Goal: Transaction & Acquisition: Purchase product/service

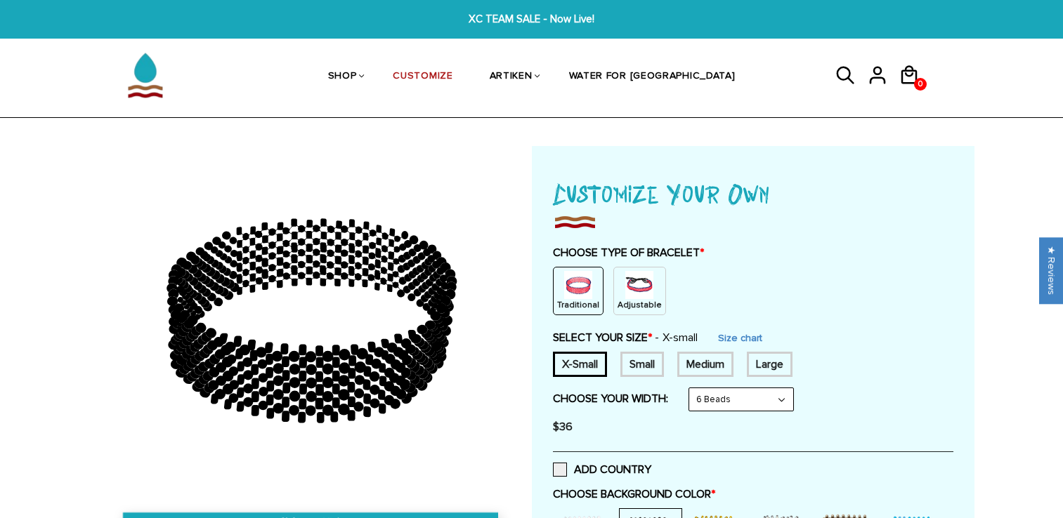
select select "6-beads"
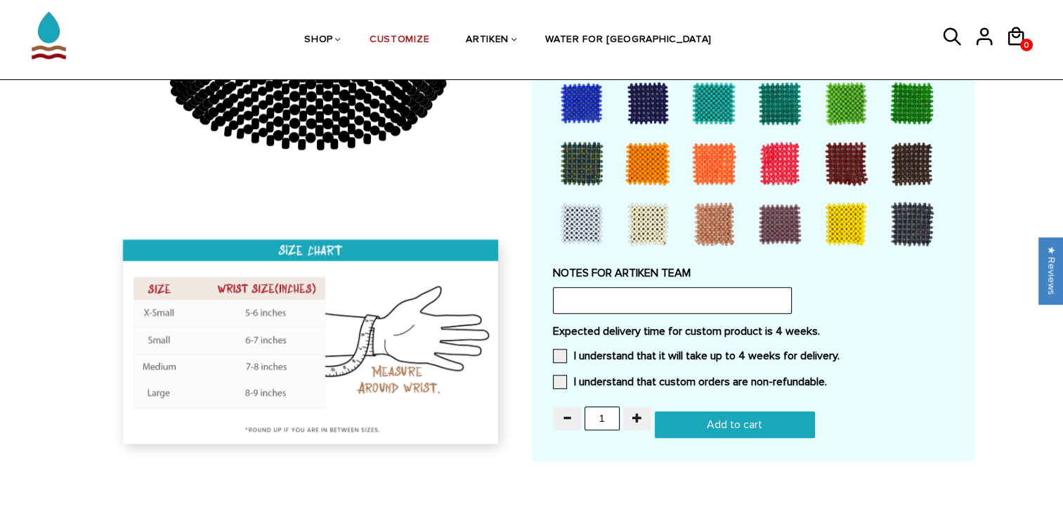
scroll to position [1196, 0]
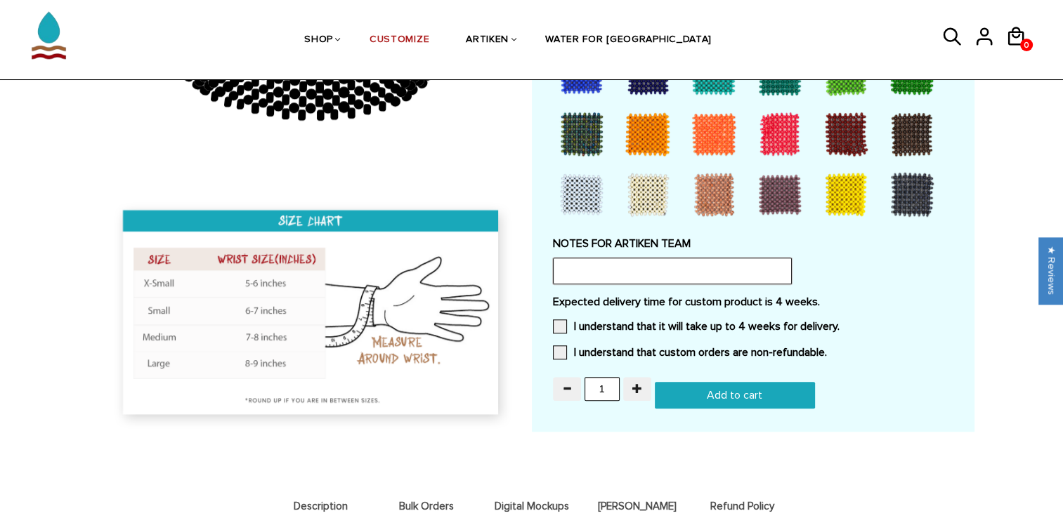
click at [712, 270] on input "text" at bounding box center [672, 271] width 239 height 27
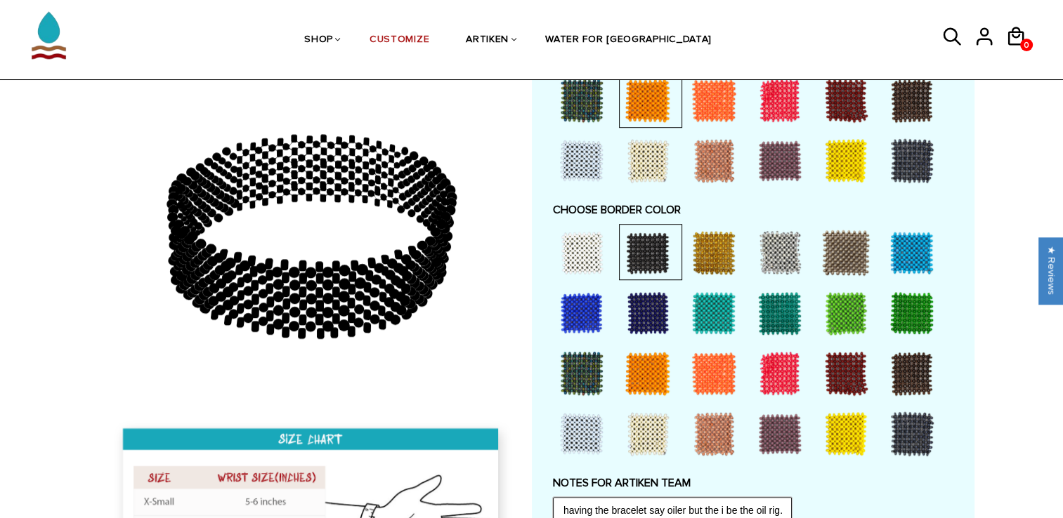
scroll to position [954, 0]
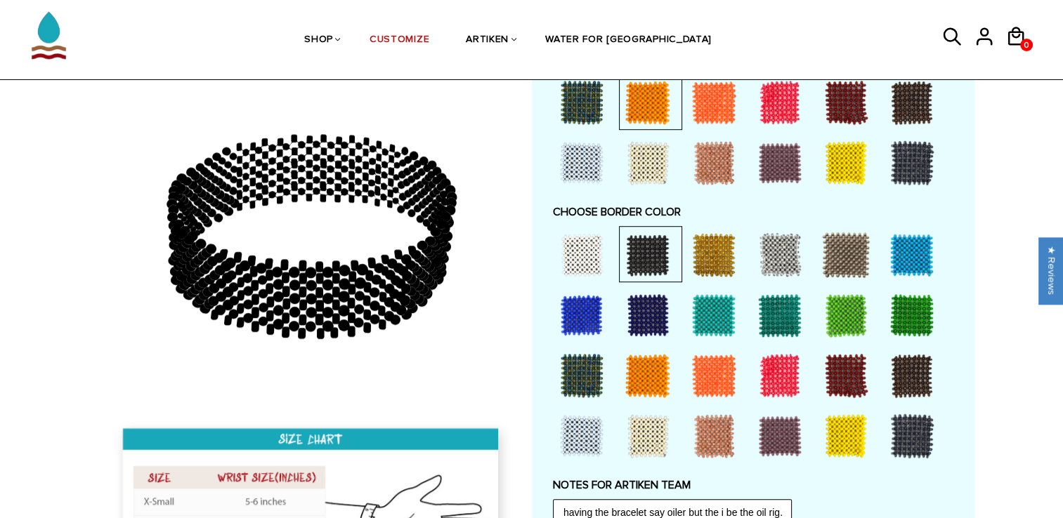
click at [577, 243] on div at bounding box center [582, 255] width 56 height 56
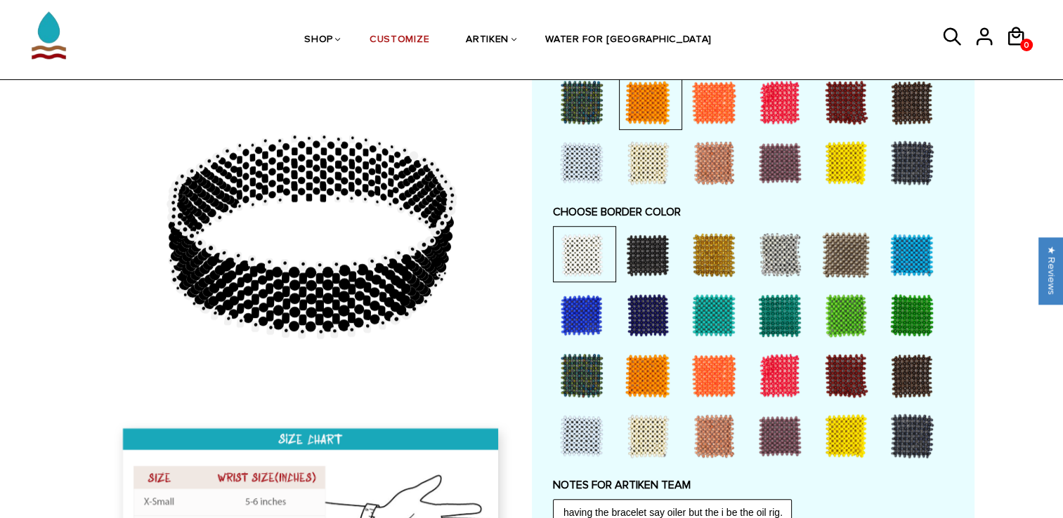
scroll to position [0, 0]
click at [573, 251] on div at bounding box center [582, 255] width 56 height 56
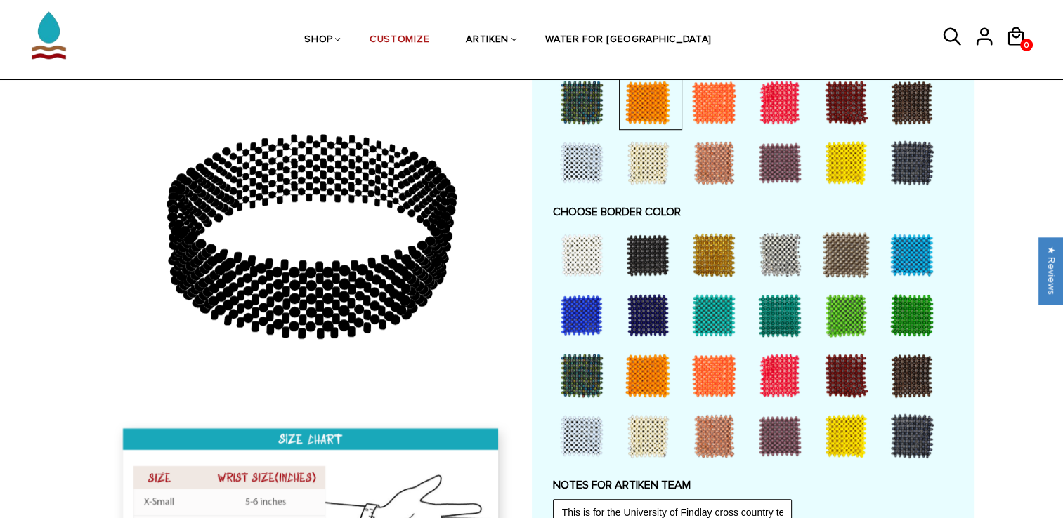
click at [577, 424] on div at bounding box center [582, 436] width 56 height 56
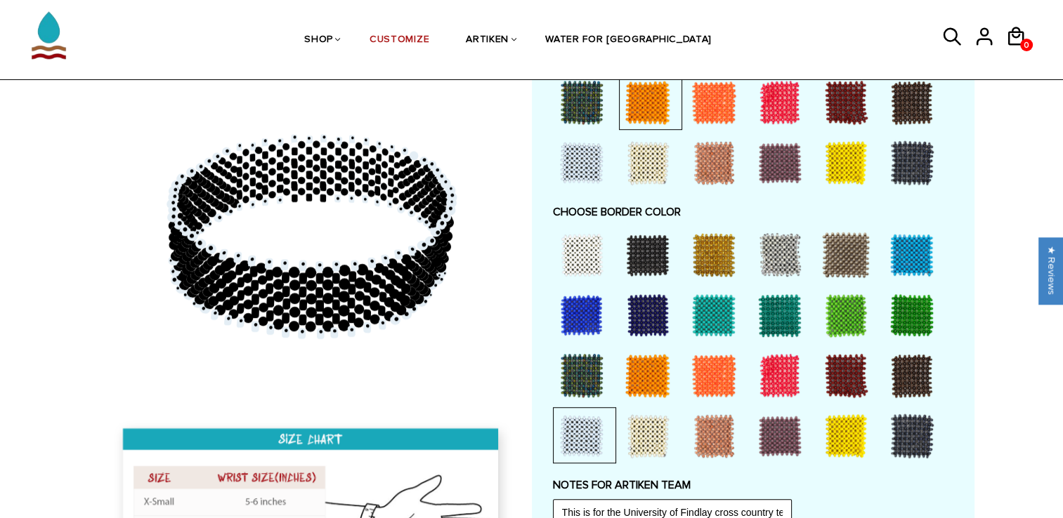
click at [582, 441] on div at bounding box center [582, 436] width 56 height 56
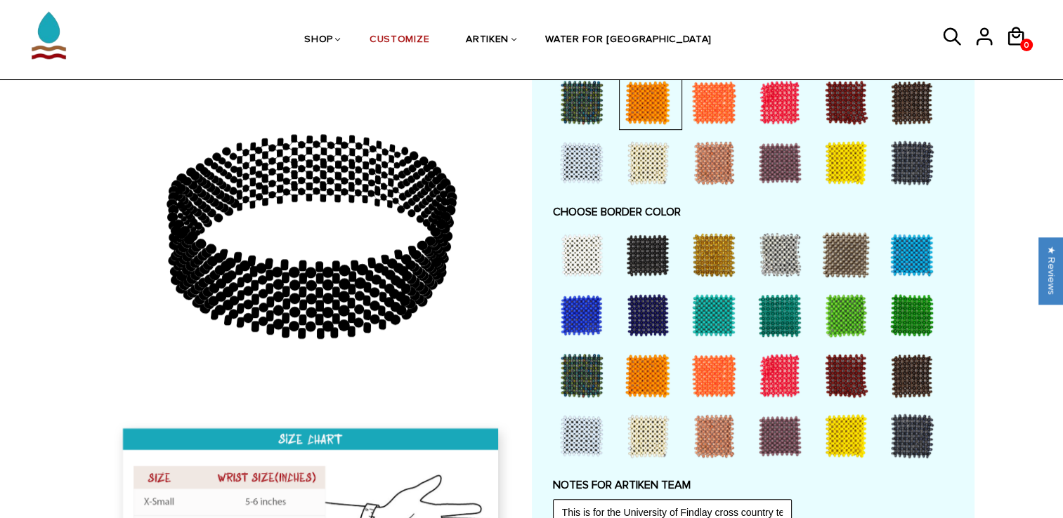
click at [575, 443] on div at bounding box center [582, 436] width 56 height 56
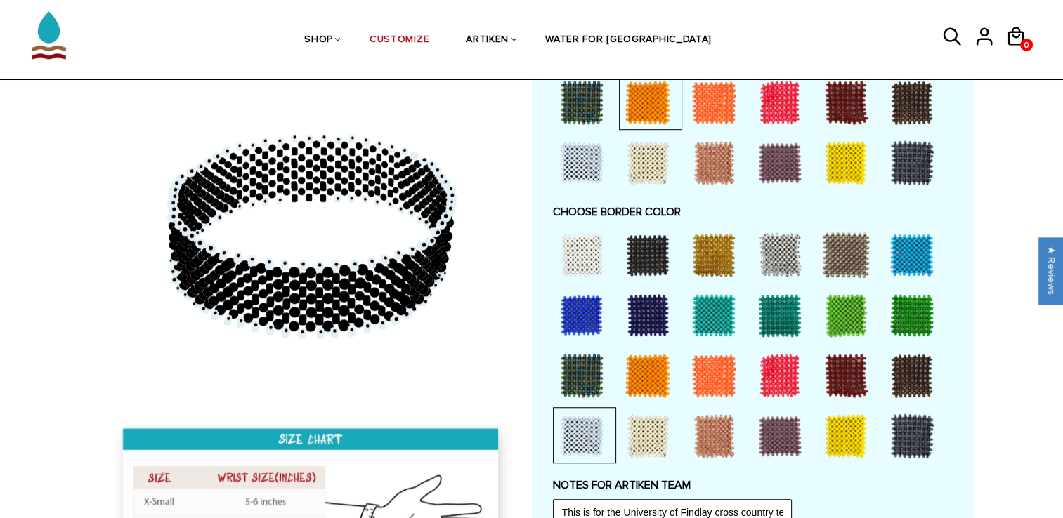
click at [575, 443] on div at bounding box center [582, 436] width 56 height 56
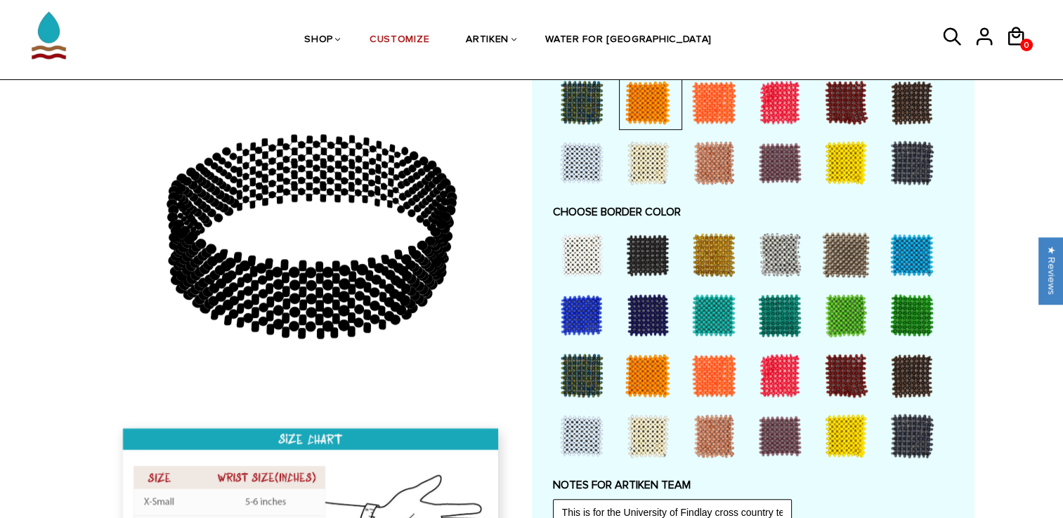
click at [917, 430] on div at bounding box center [912, 436] width 56 height 56
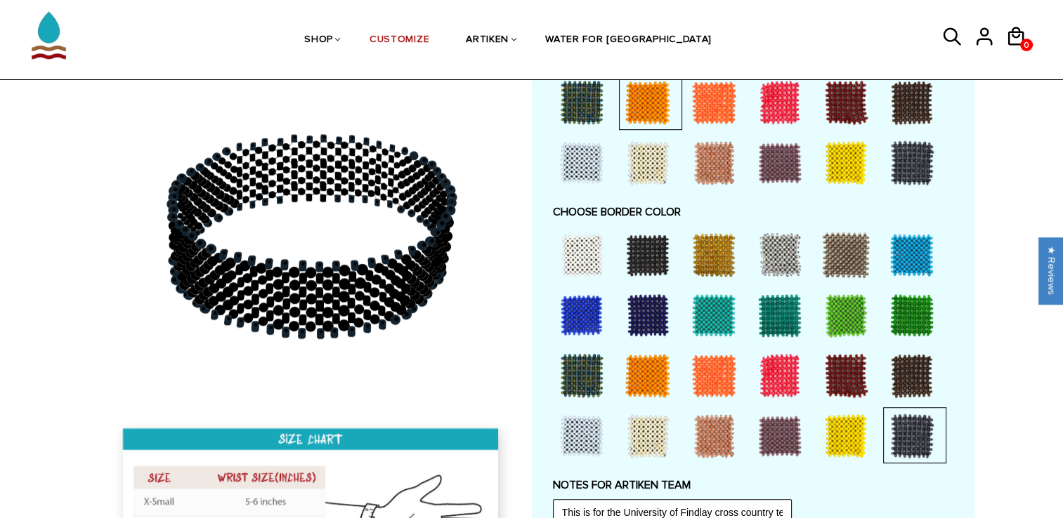
click at [639, 259] on div at bounding box center [648, 255] width 56 height 56
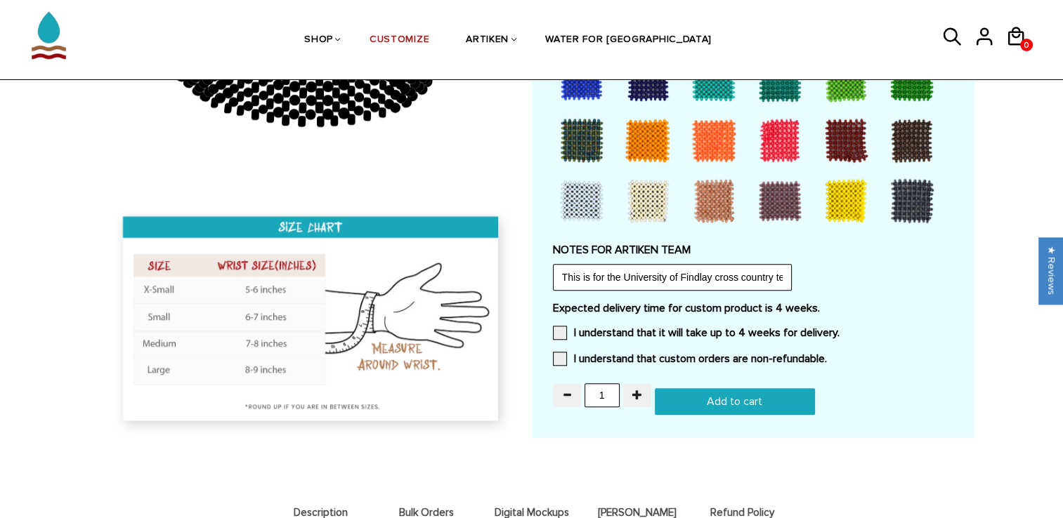
scroll to position [1312, 0]
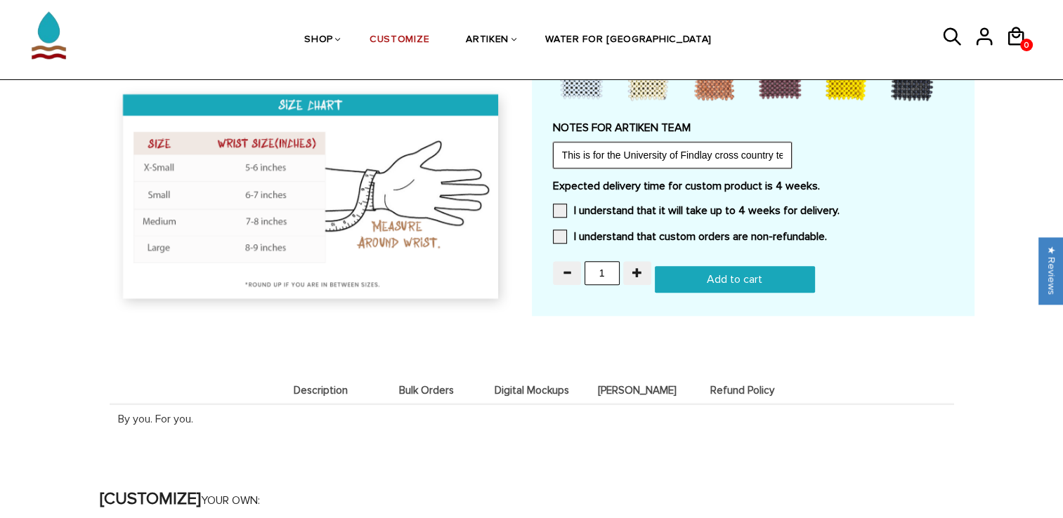
click at [770, 150] on input "This is for the University of Findlay cross country team and we are interested …" at bounding box center [672, 155] width 239 height 27
click at [759, 152] on input "This is for the University of Findlay cross country team and we are interested …" at bounding box center [672, 155] width 239 height 27
click at [950, 183] on label "Expected delivery time for custom product is 4 weeks." at bounding box center [753, 186] width 400 height 14
click at [555, 210] on span at bounding box center [560, 211] width 14 height 14
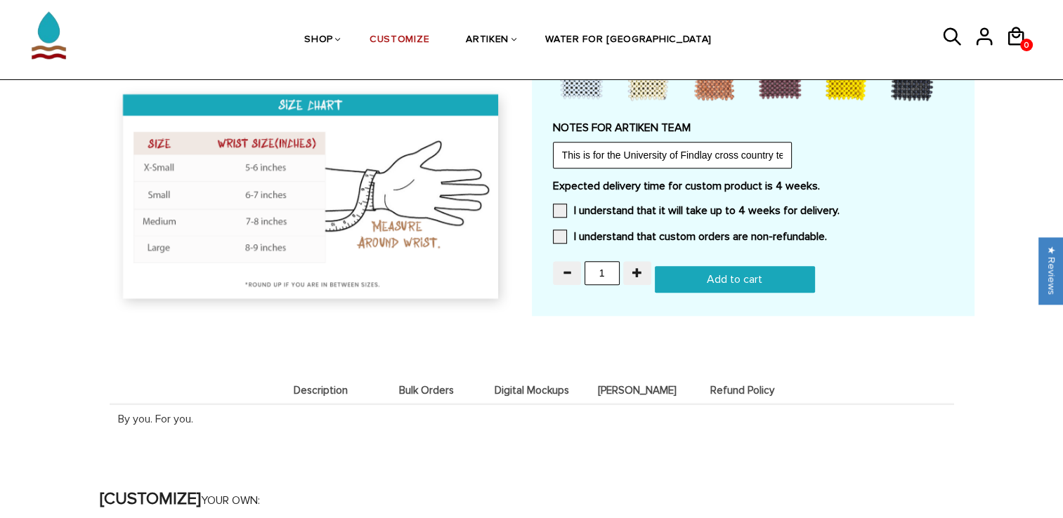
click at [839, 207] on input "I understand that it will take up to 4 weeks for delivery." at bounding box center [839, 207] width 0 height 0
click at [559, 222] on div "Expected delivery time for custom product is 4 weeks. I understand that it will…" at bounding box center [753, 215] width 400 height 73
click at [561, 233] on span at bounding box center [560, 237] width 14 height 14
click at [827, 233] on input "I understand that custom orders are non-refundable." at bounding box center [827, 233] width 0 height 0
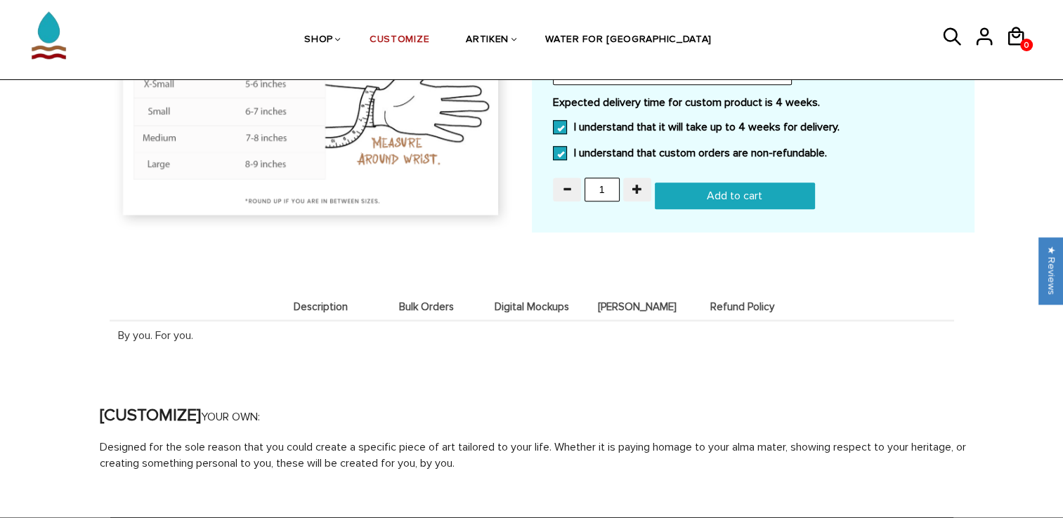
scroll to position [1396, 0]
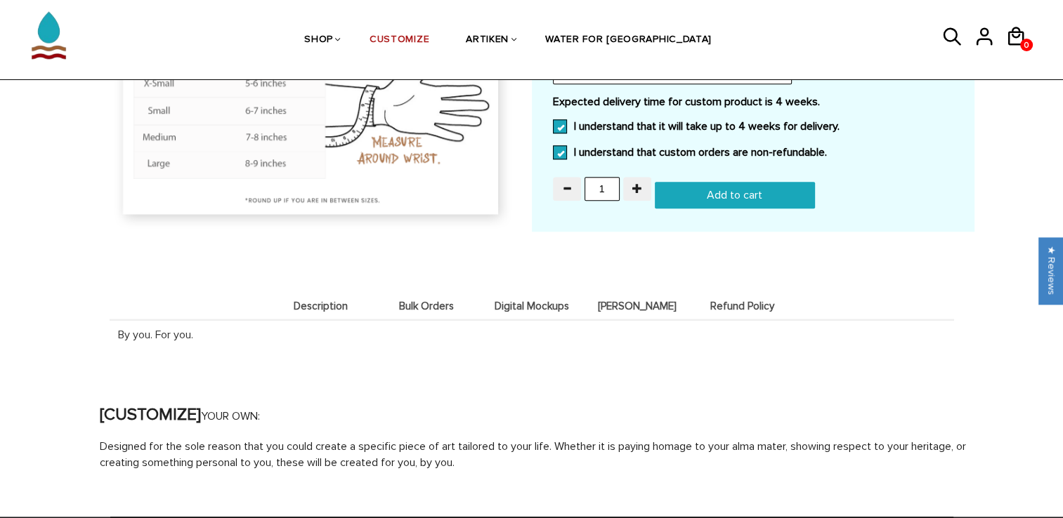
click at [438, 301] on span "Bulk Orders" at bounding box center [426, 307] width 98 height 12
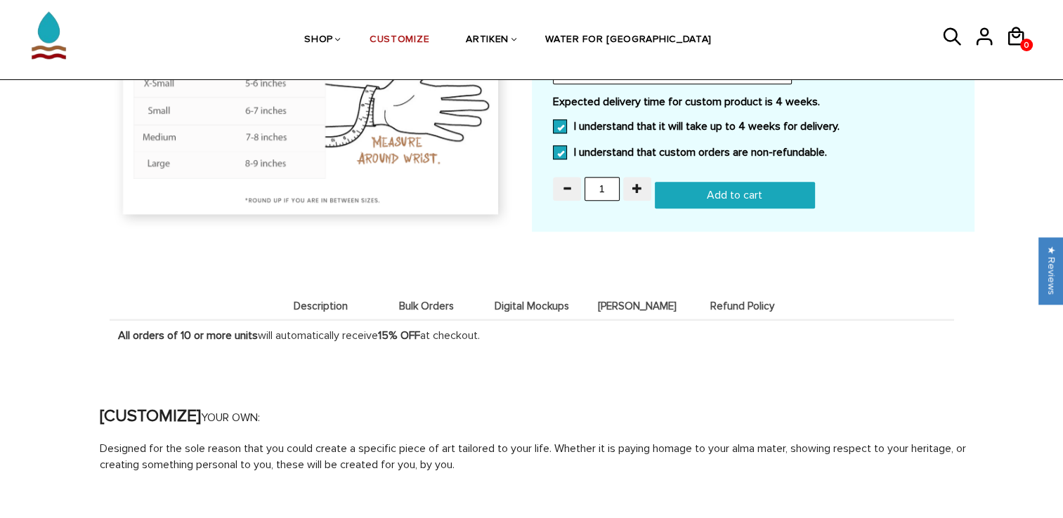
click at [526, 301] on span "Digital Mockups" at bounding box center [532, 307] width 98 height 12
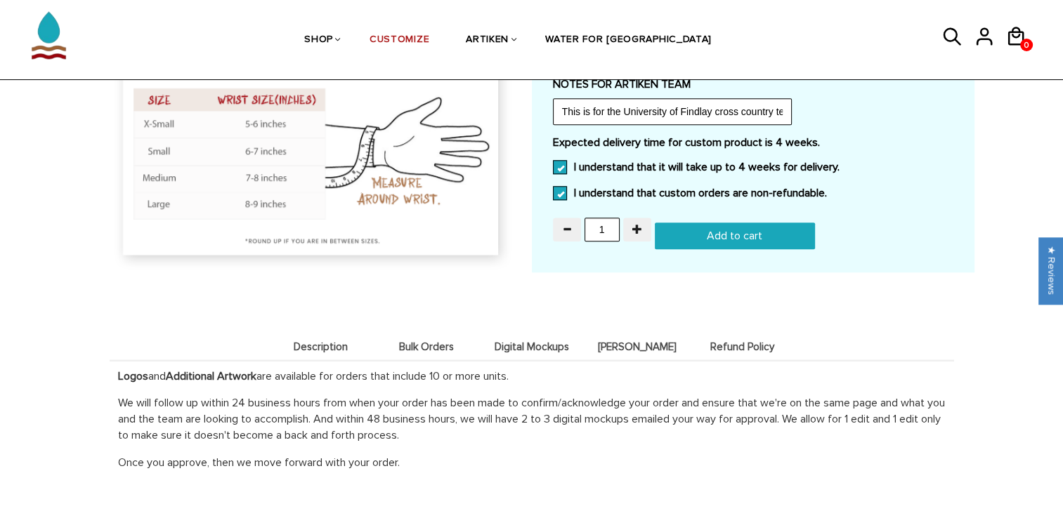
scroll to position [1336, 0]
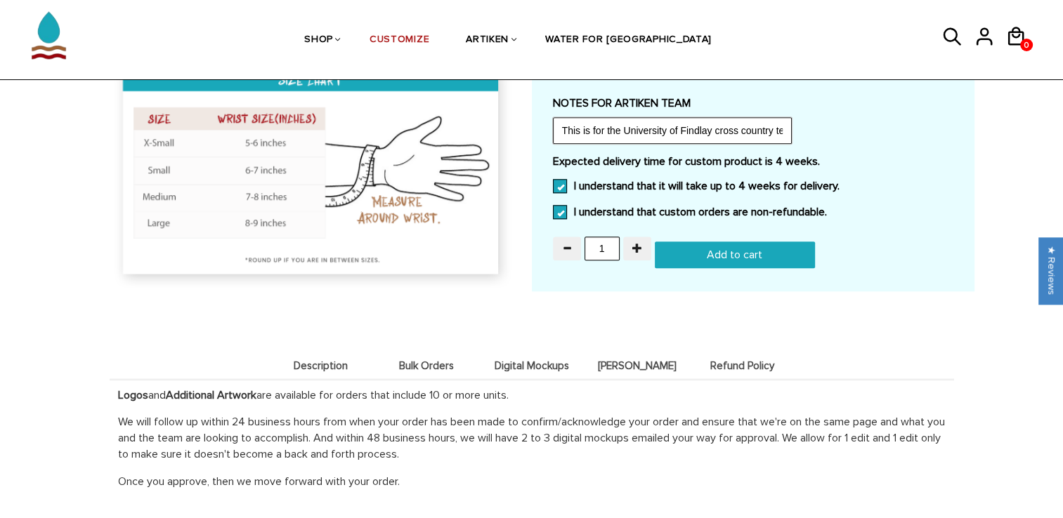
click at [620, 136] on input "This is for the University of Findlay cross country team and we are interested …" at bounding box center [672, 130] width 239 height 27
click at [778, 130] on input "This is for the University of Findlay cross country team and we are interested …" at bounding box center [672, 130] width 239 height 27
type input "This is for the University of Findlay cross country team and we are interested …"
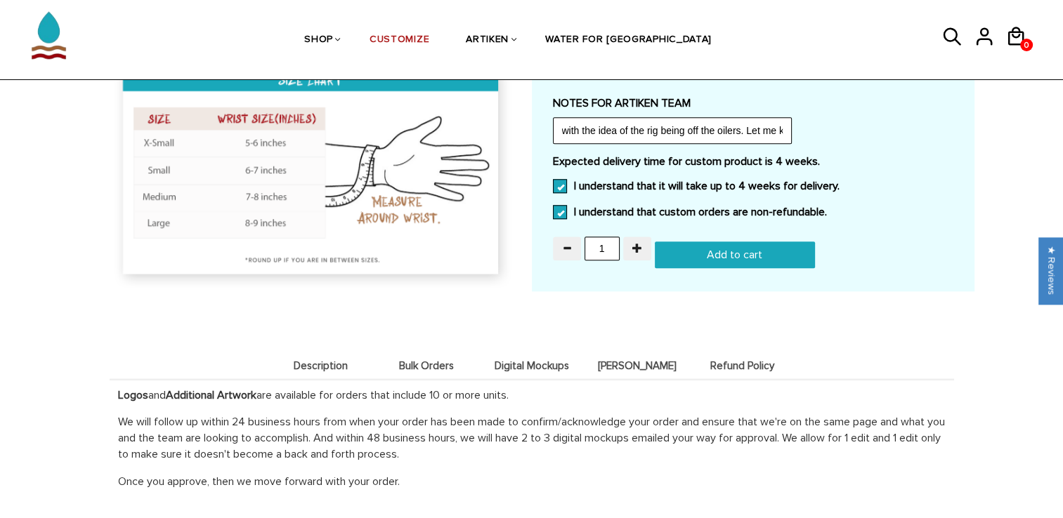
scroll to position [0, 0]
click at [919, 221] on div "Expected delivery time for custom product is 4 weeks. I understand that it will…" at bounding box center [753, 191] width 400 height 73
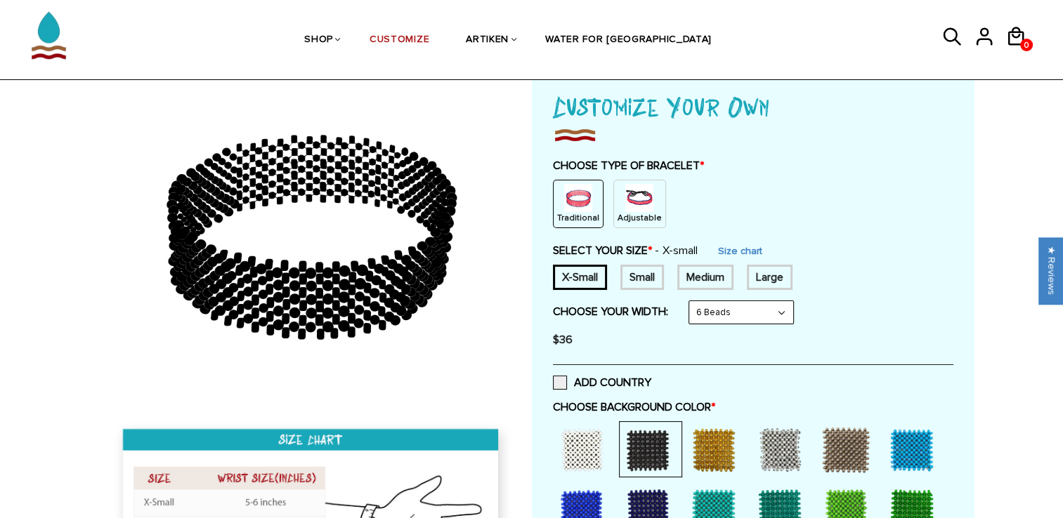
scroll to position [86, 0]
click at [577, 217] on p "Traditional" at bounding box center [578, 219] width 42 height 12
click at [633, 206] on img at bounding box center [639, 199] width 28 height 28
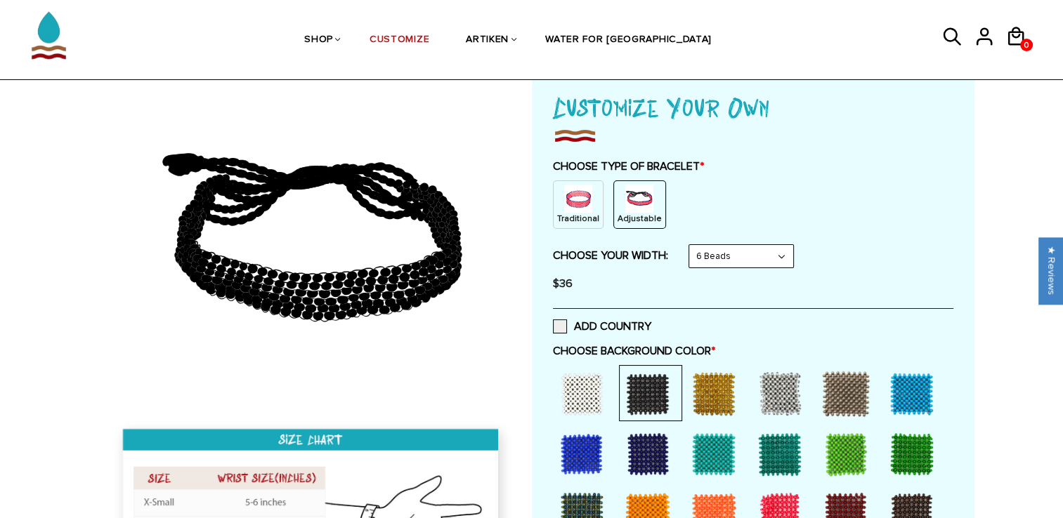
click at [583, 198] on img at bounding box center [578, 199] width 28 height 28
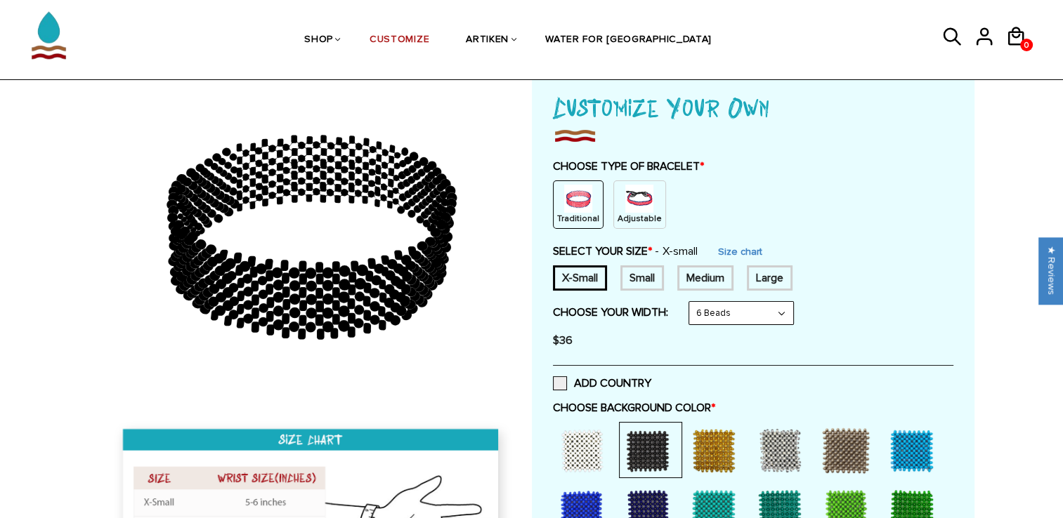
click at [637, 201] on img at bounding box center [639, 199] width 28 height 28
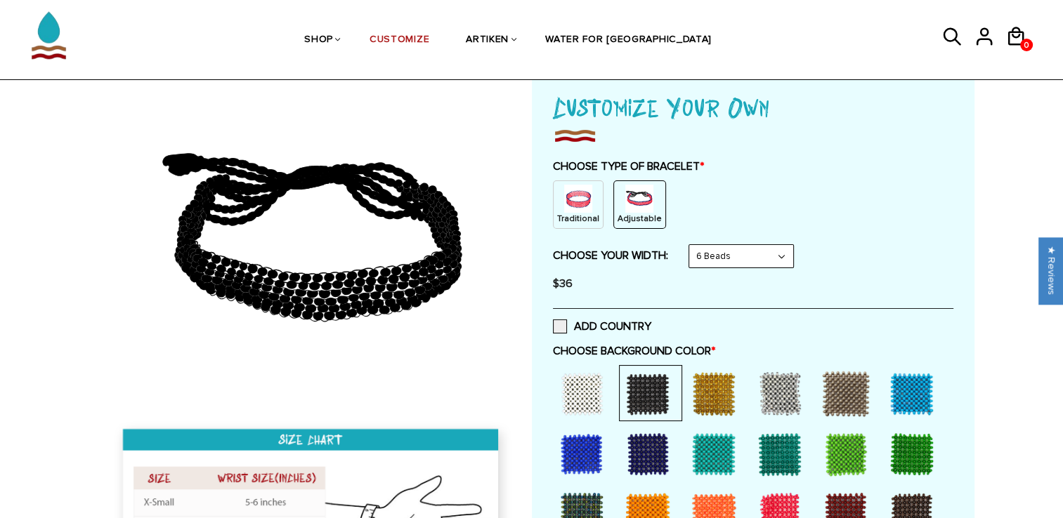
click at [579, 201] on img at bounding box center [578, 199] width 28 height 28
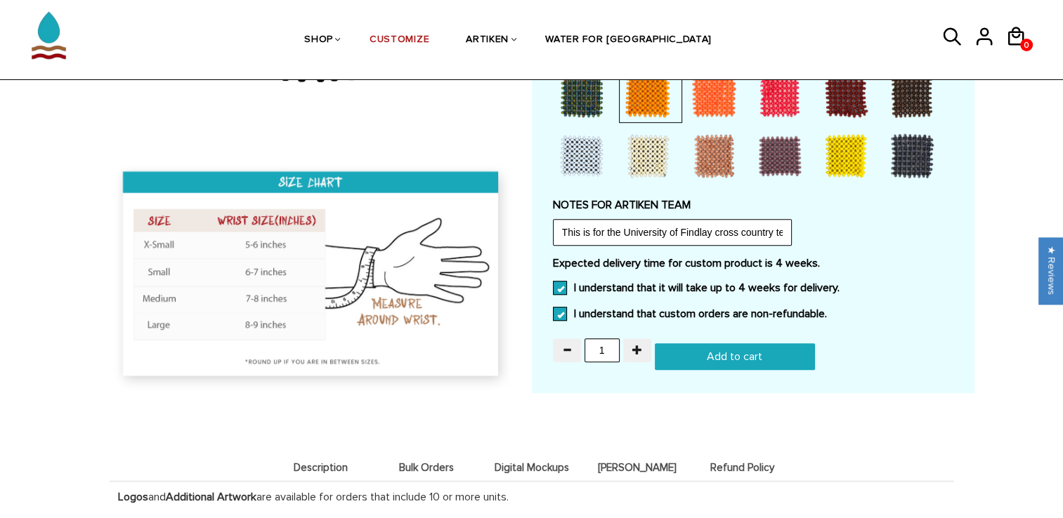
scroll to position [960, 0]
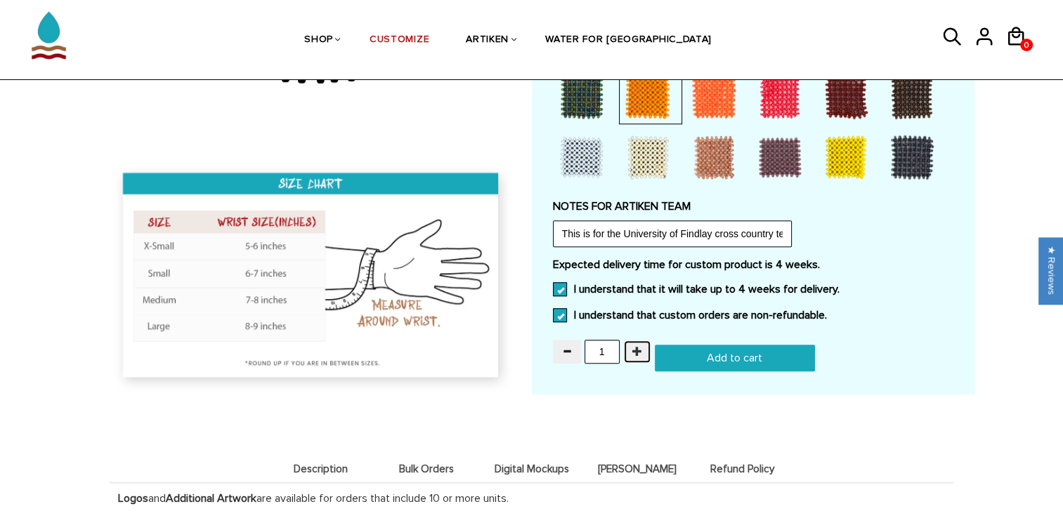
click at [632, 346] on span "button" at bounding box center [637, 351] width 10 height 10
type input "2"
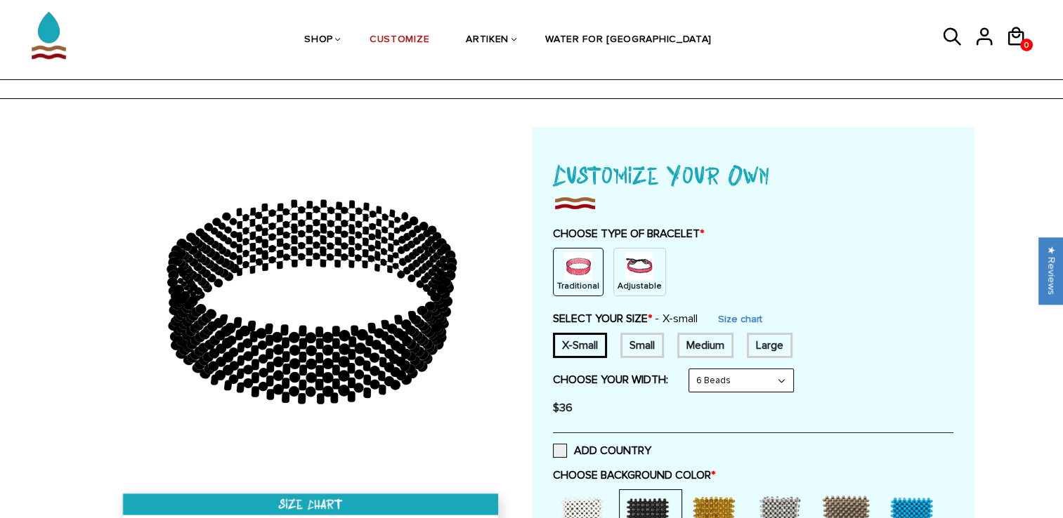
scroll to position [0, 0]
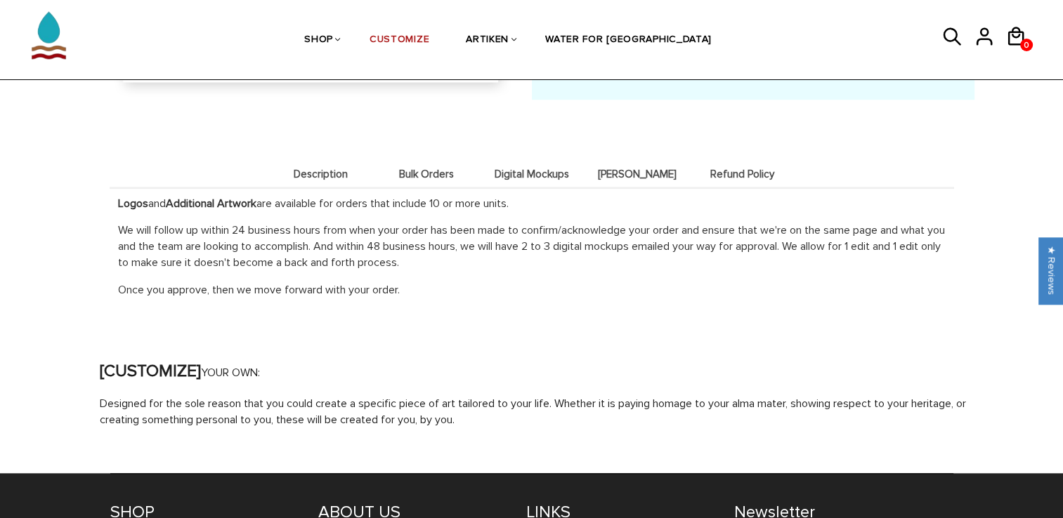
scroll to position [1259, 0]
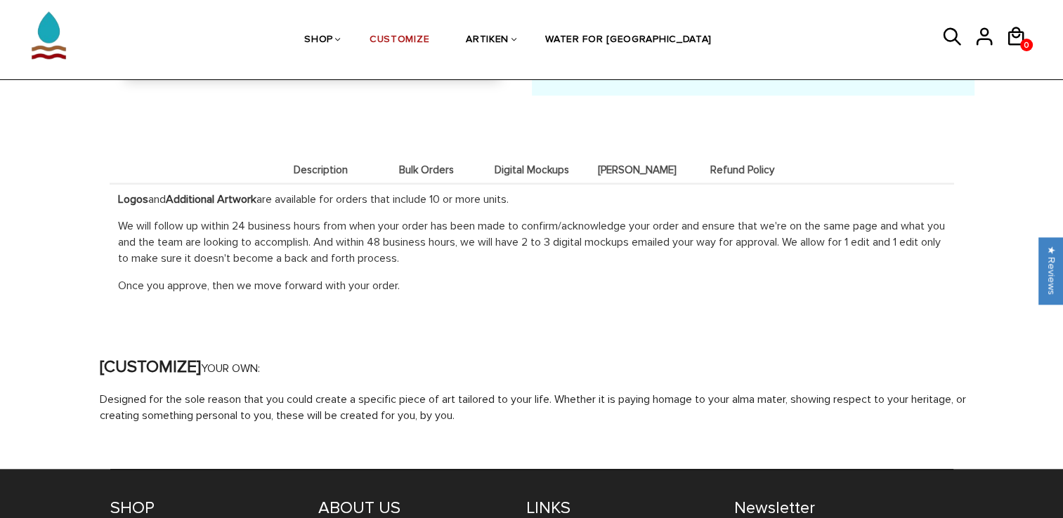
click at [633, 168] on span "[PERSON_NAME]" at bounding box center [637, 170] width 98 height 12
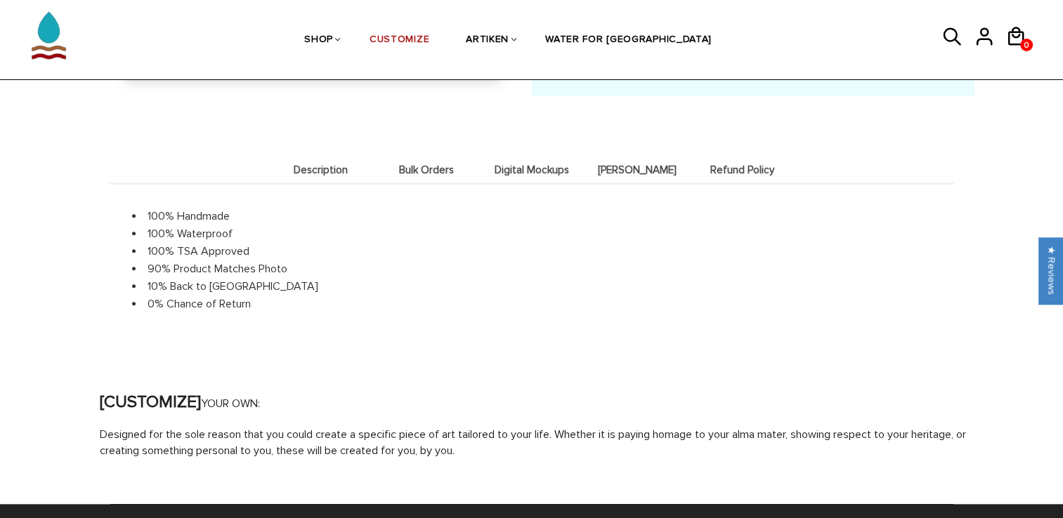
click at [717, 166] on span "Refund Policy" at bounding box center [742, 170] width 98 height 12
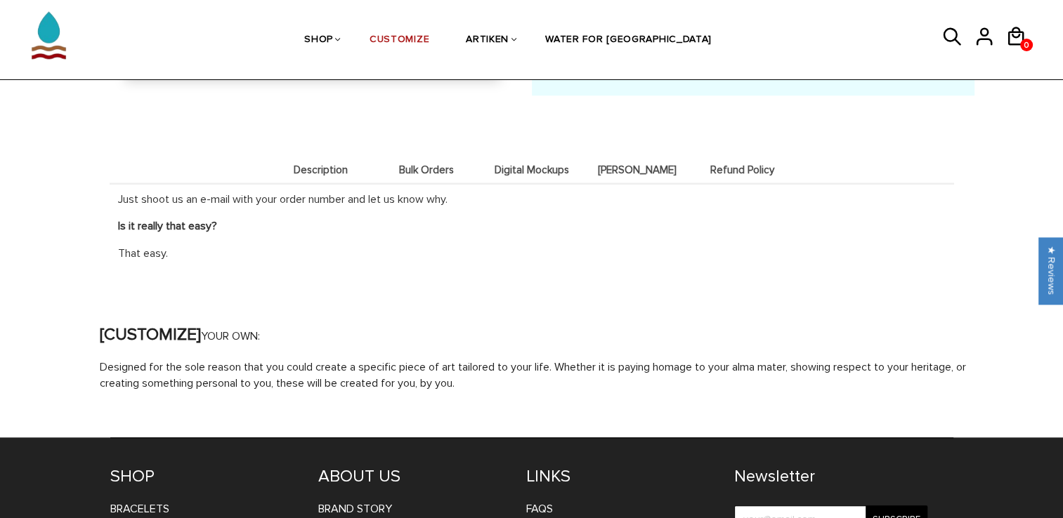
click at [627, 168] on span "[PERSON_NAME]" at bounding box center [637, 170] width 98 height 12
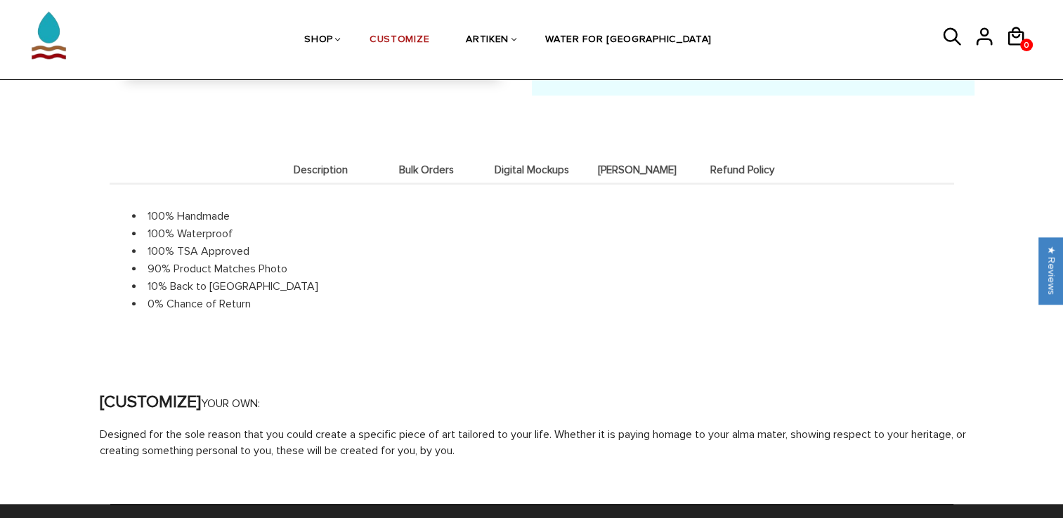
click at [542, 156] on li "Digital Mockups" at bounding box center [531, 169] width 105 height 27
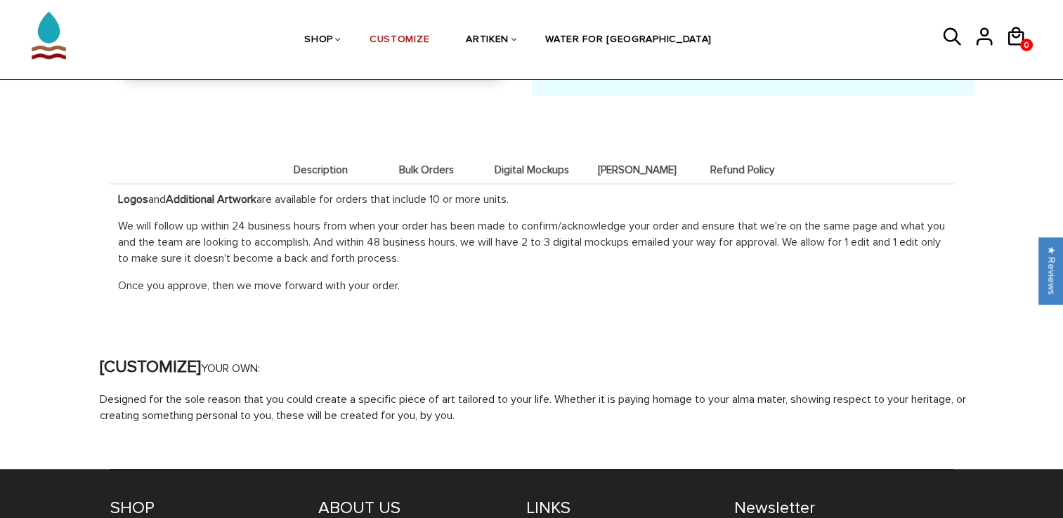
click at [438, 164] on span "Bulk Orders" at bounding box center [426, 170] width 98 height 12
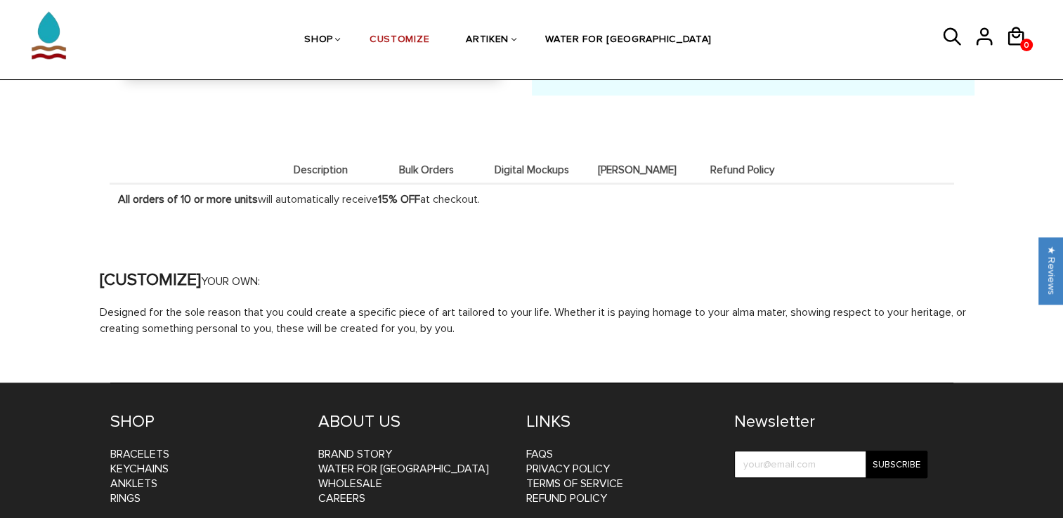
click at [346, 164] on span "Description" at bounding box center [321, 170] width 98 height 12
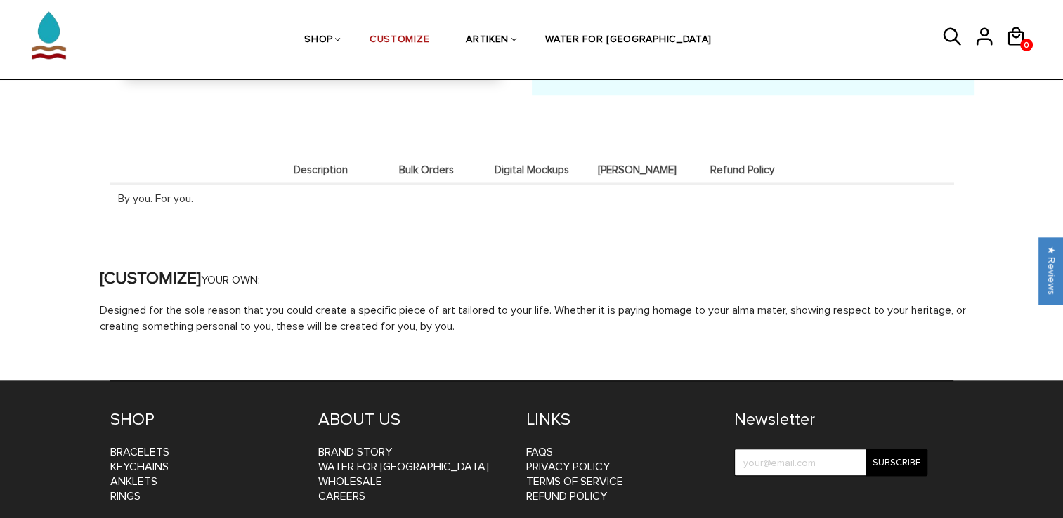
click at [410, 164] on span "Bulk Orders" at bounding box center [426, 170] width 98 height 12
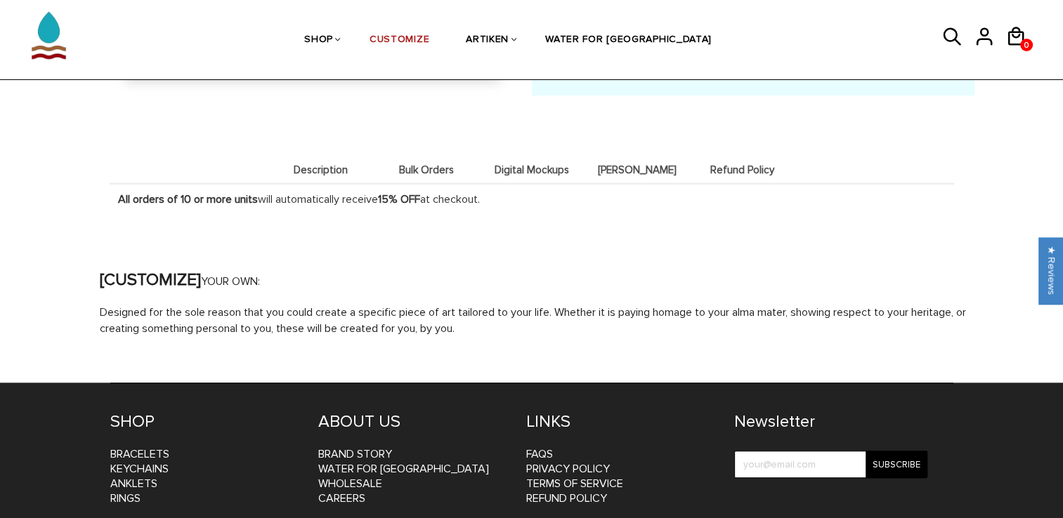
click at [523, 158] on li "Digital Mockups" at bounding box center [531, 169] width 105 height 27
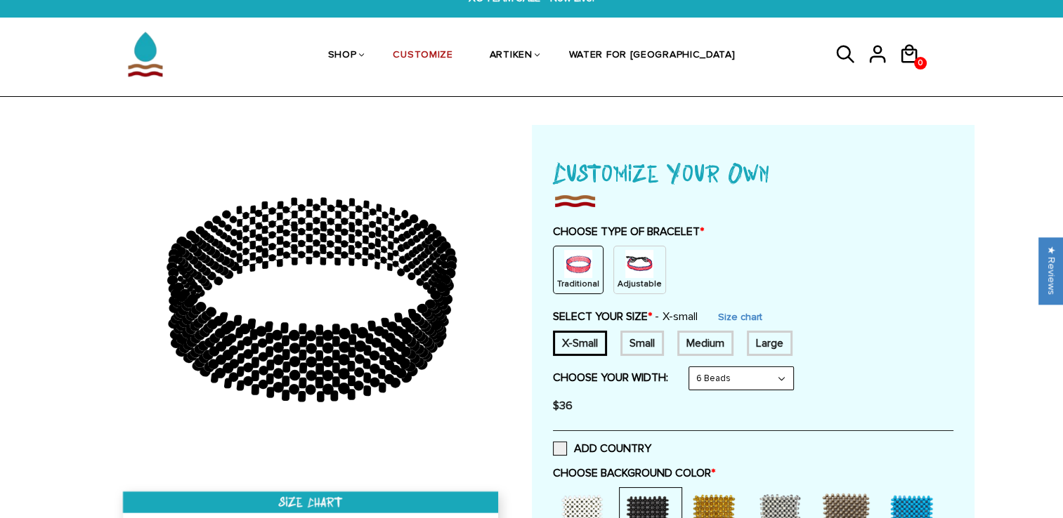
scroll to position [0, 0]
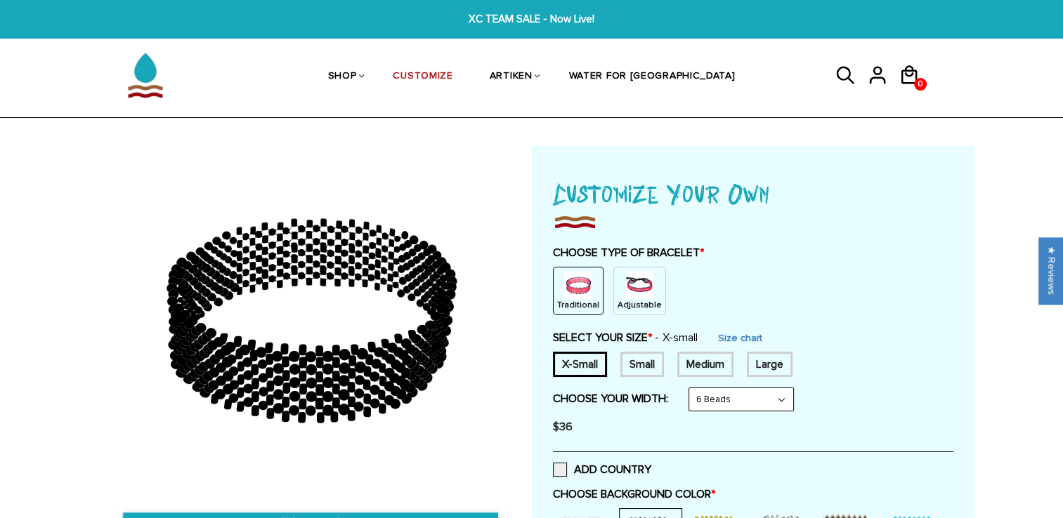
click at [783, 396] on select "8 Beads 6 Beads 10 Beads" at bounding box center [741, 399] width 104 height 22
click at [691, 388] on select "8 Beads 6 Beads 10 Beads" at bounding box center [741, 399] width 104 height 22
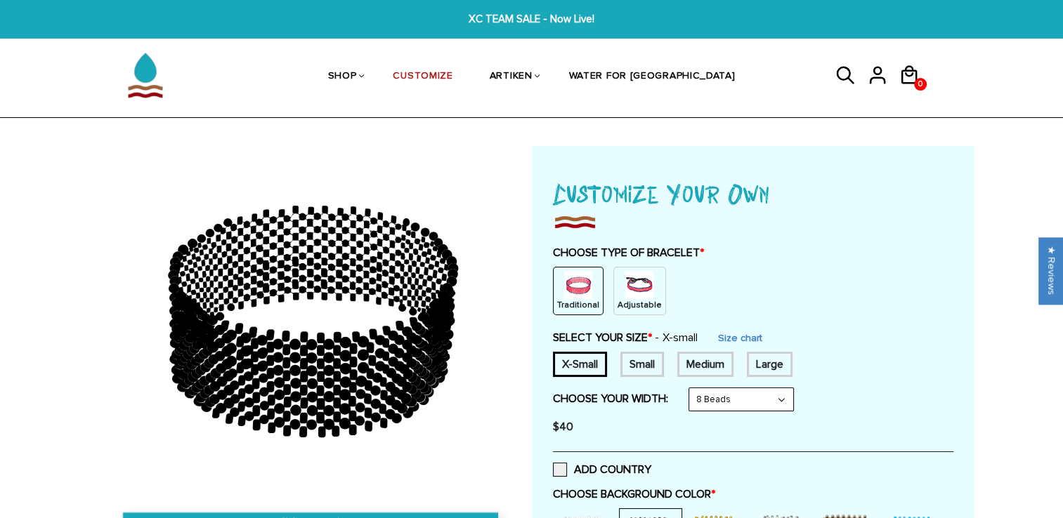
click at [784, 395] on select "8 Beads 6 Beads 10 Beads" at bounding box center [741, 399] width 104 height 22
select select "6-beads"
click at [691, 388] on select "8 Beads 6 Beads 10 Beads" at bounding box center [741, 399] width 104 height 22
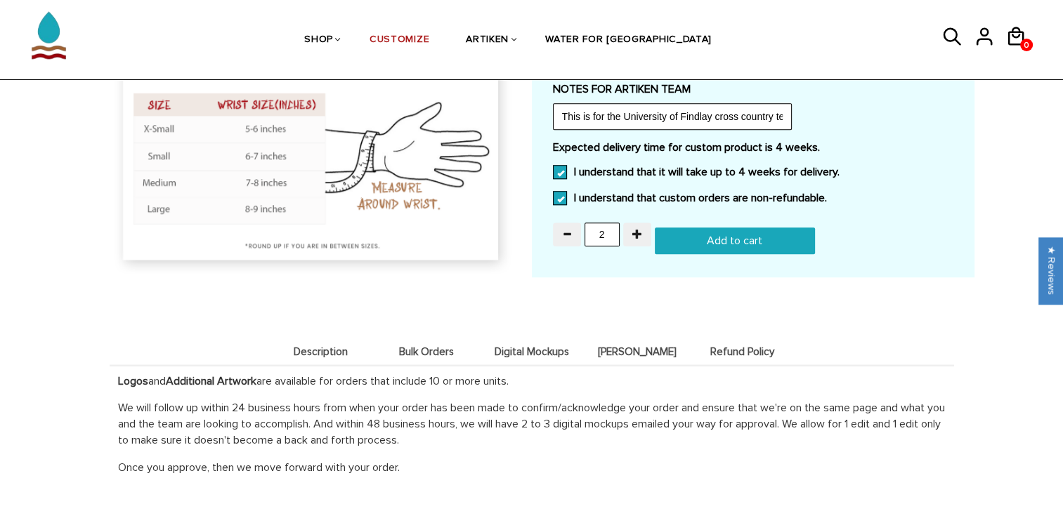
scroll to position [1357, 0]
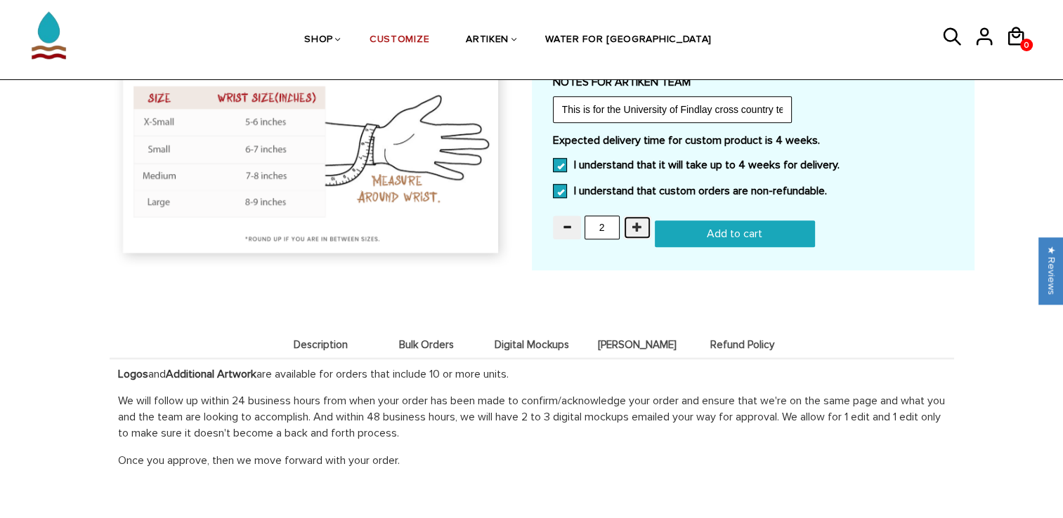
click at [632, 224] on span "button" at bounding box center [637, 227] width 10 height 10
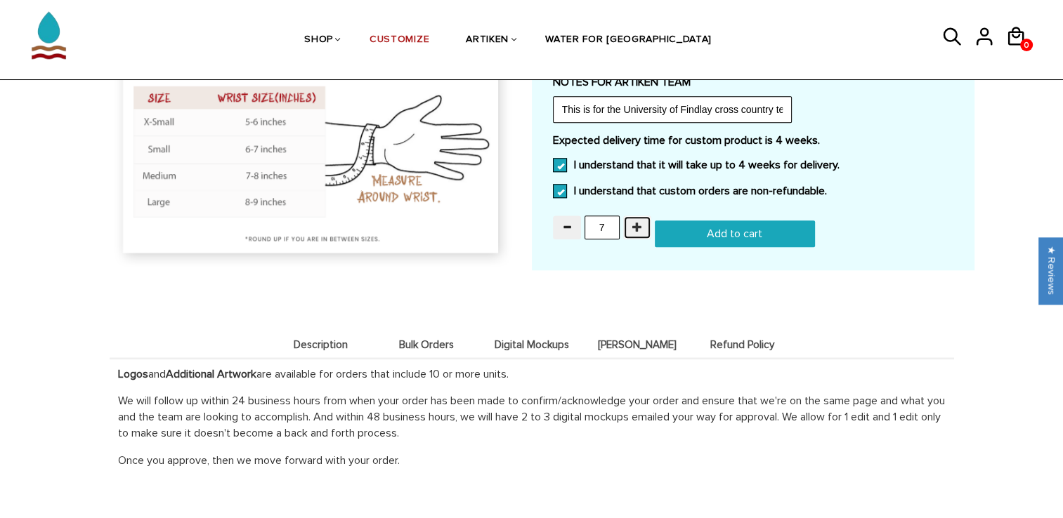
click at [632, 224] on span "button" at bounding box center [637, 227] width 10 height 10
type input "10"
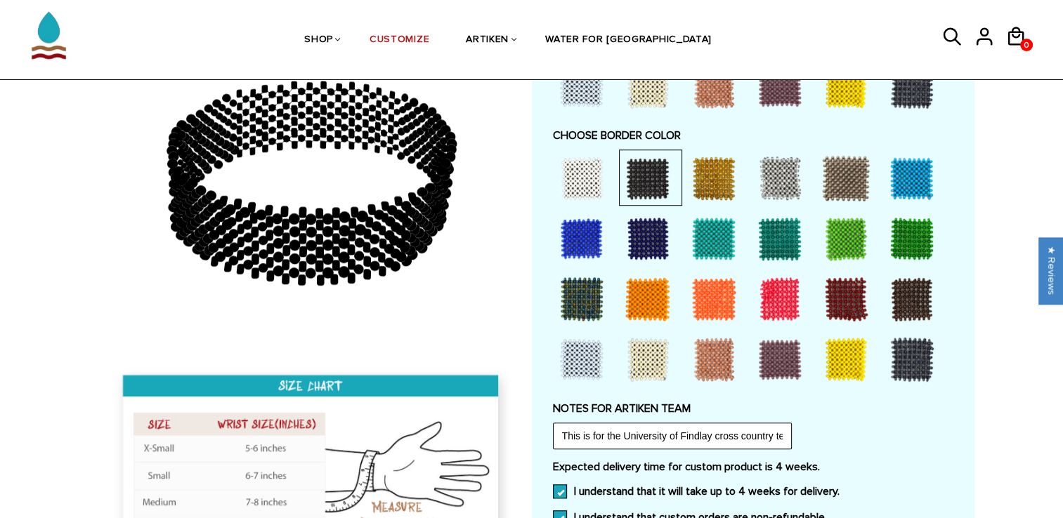
scroll to position [1029, 0]
